Goal: Task Accomplishment & Management: Manage account settings

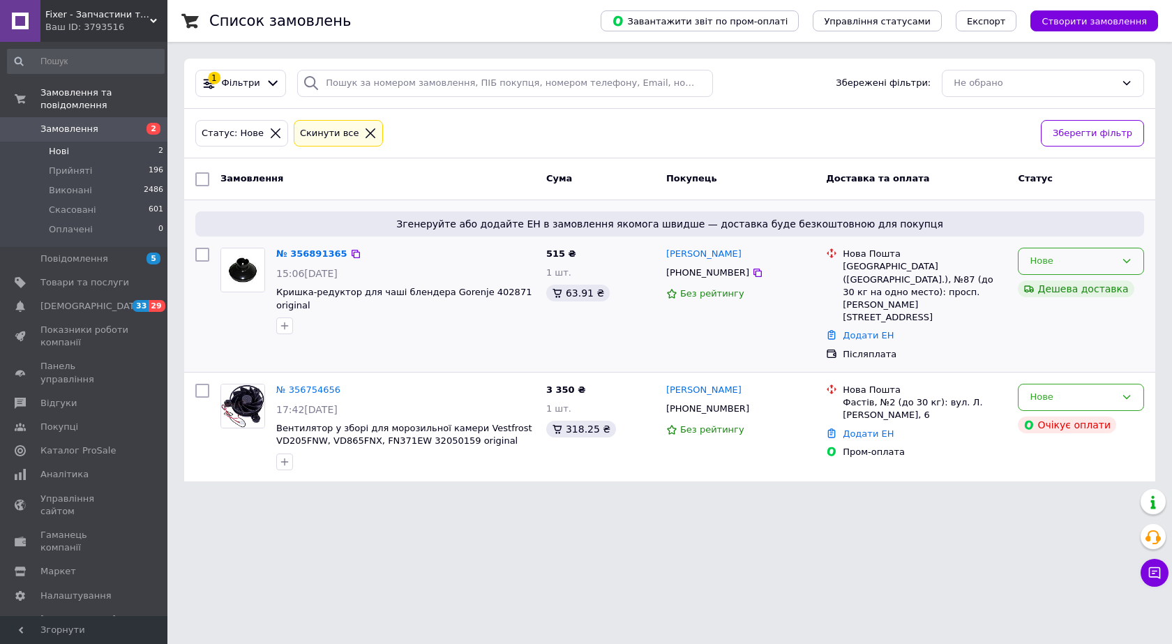
click at [1123, 255] on div "Нове" at bounding box center [1080, 261] width 126 height 27
click at [1076, 342] on li "Скасовано" at bounding box center [1080, 341] width 125 height 26
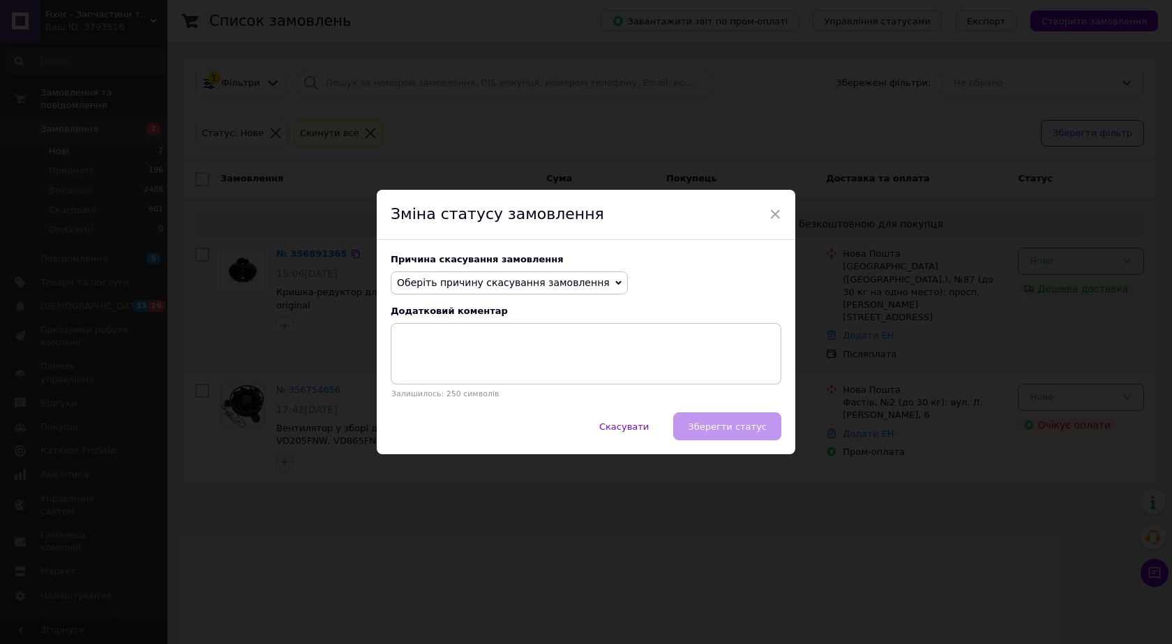
click at [584, 279] on span "Оберіть причину скасування замовлення" at bounding box center [509, 283] width 237 height 24
click at [466, 348] on li "Оплата не надійшла" at bounding box center [509, 349] width 236 height 20
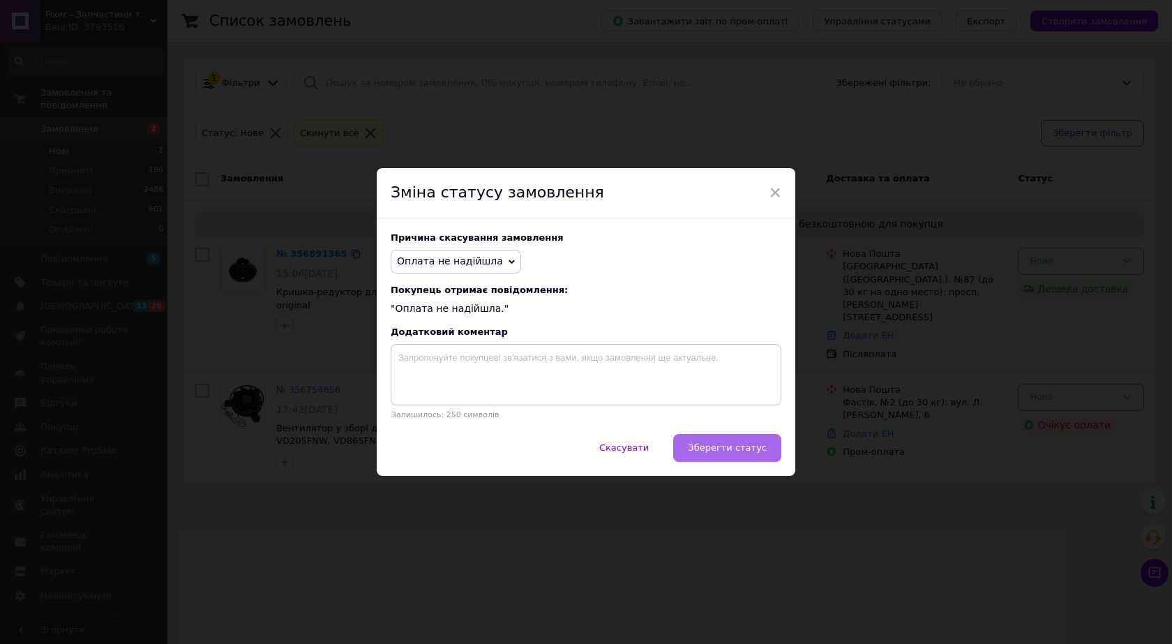
click at [726, 445] on span "Зберегти статус" at bounding box center [727, 447] width 79 height 10
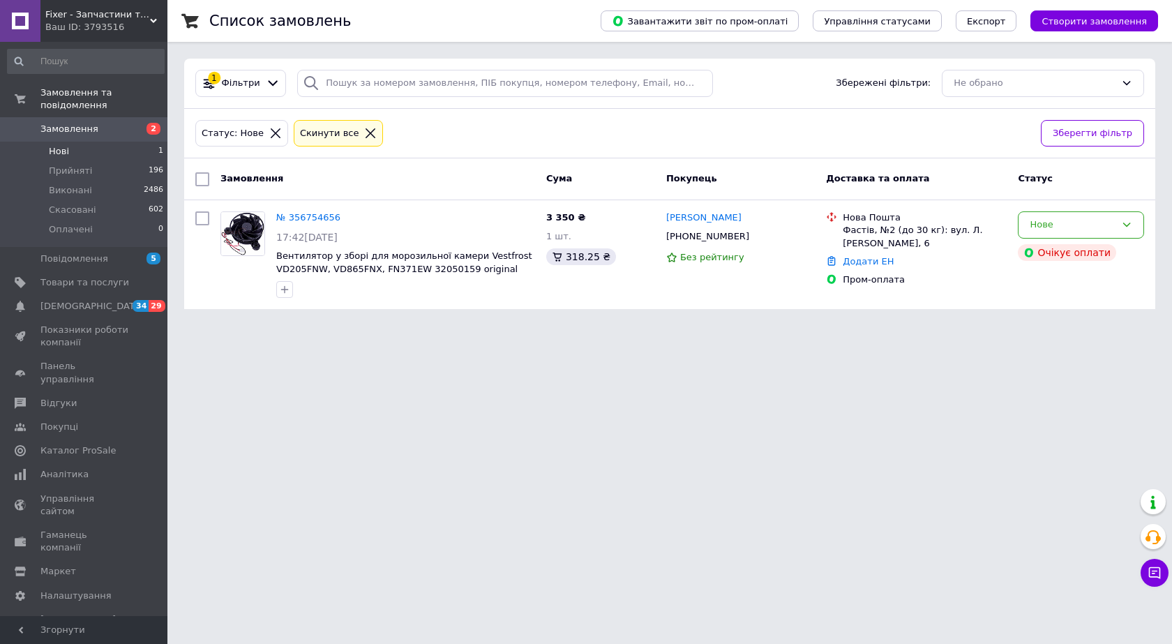
click at [63, 145] on span "Нові" at bounding box center [59, 151] width 20 height 13
